Goal: Information Seeking & Learning: Check status

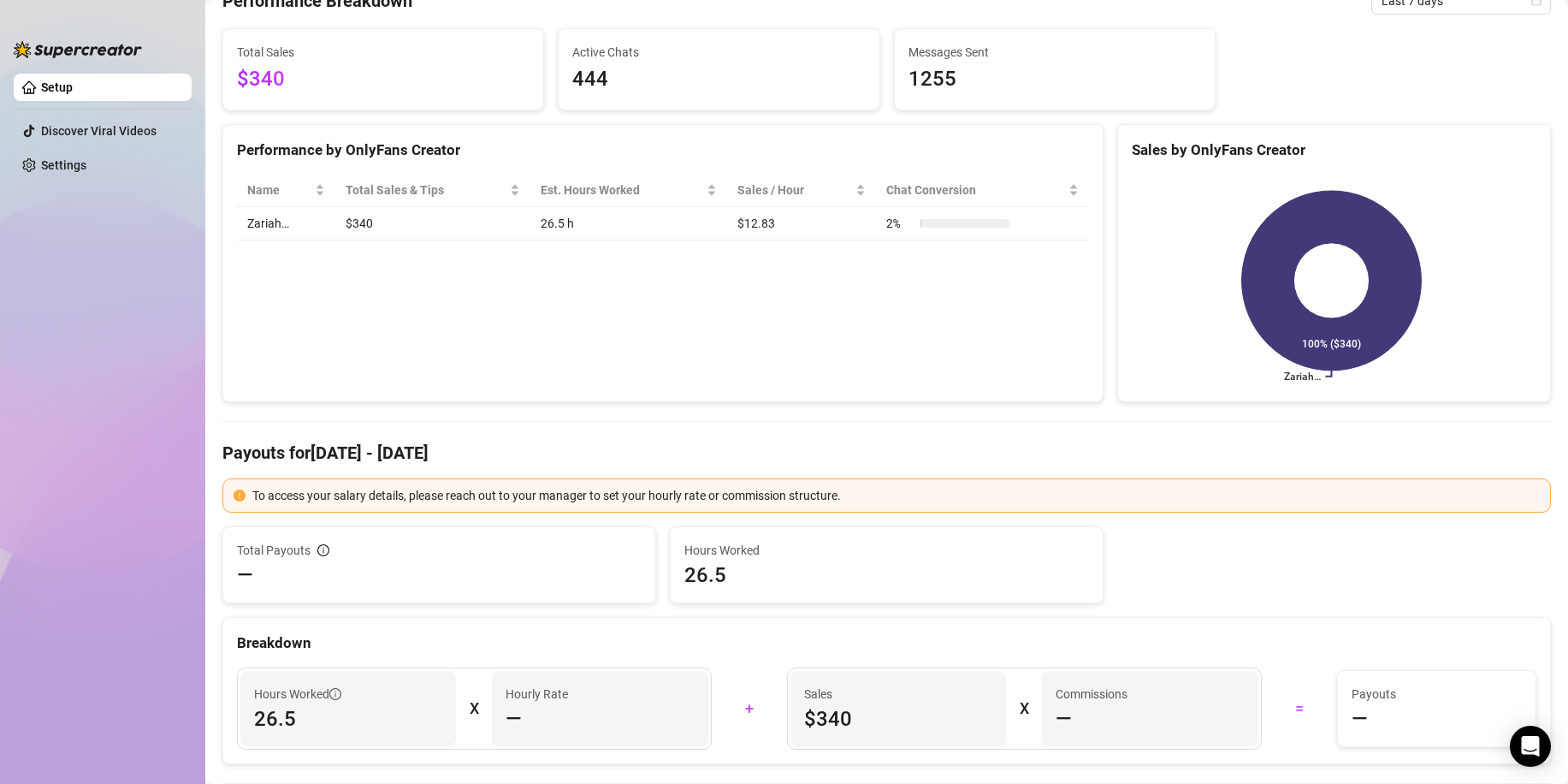
scroll to position [256, 0]
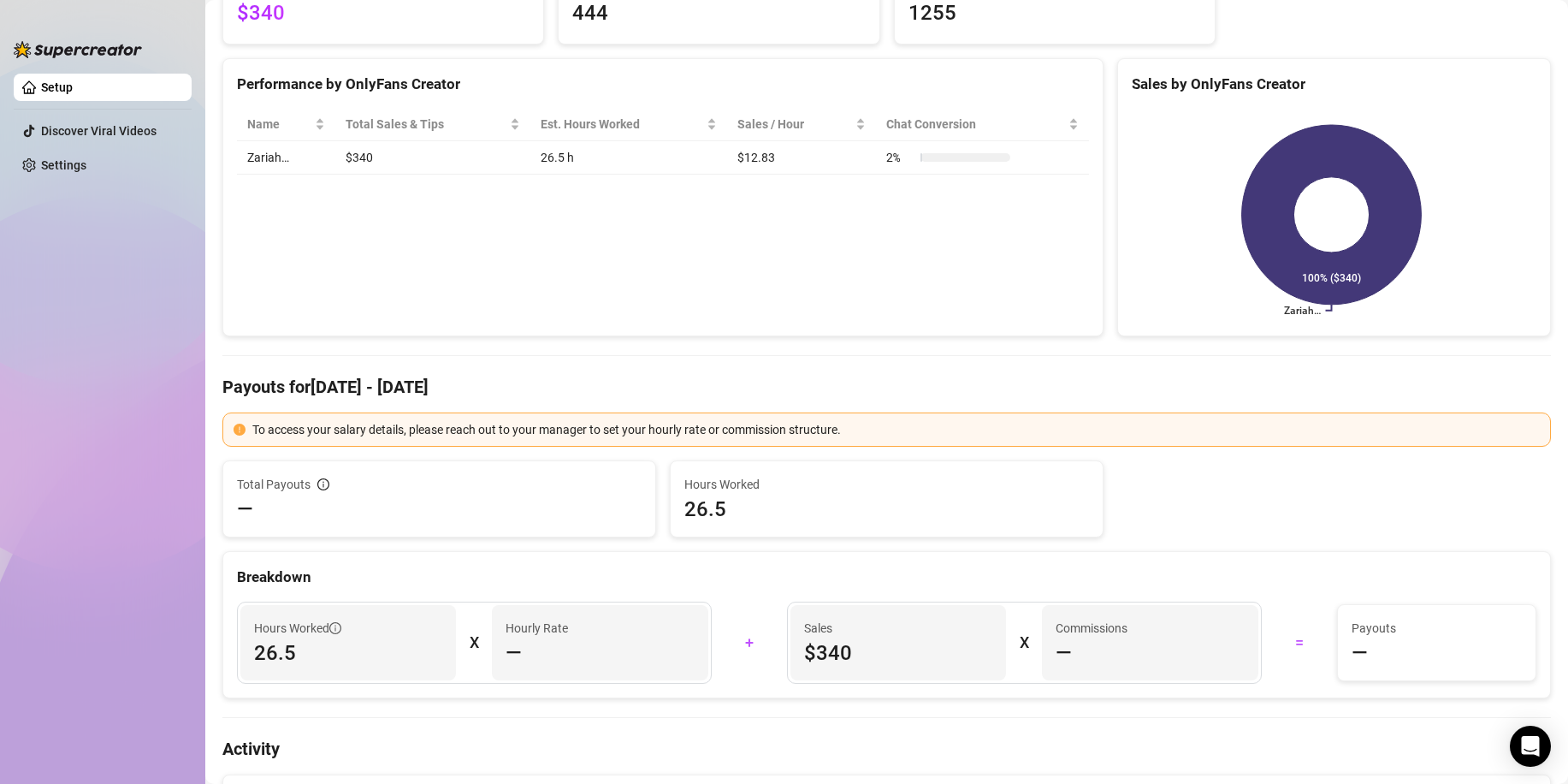
click at [1086, 665] on div "—" at bounding box center [1150, 652] width 189 height 27
drag, startPoint x: 1052, startPoint y: 639, endPoint x: 960, endPoint y: 596, distance: 101.6
click at [996, 561] on div "Breakdown" at bounding box center [887, 570] width 1327 height 37
drag, startPoint x: 859, startPoint y: 646, endPoint x: 846, endPoint y: 642, distance: 13.6
click at [858, 646] on span "$340" at bounding box center [898, 652] width 189 height 27
